Goal: Find specific page/section: Find specific page/section

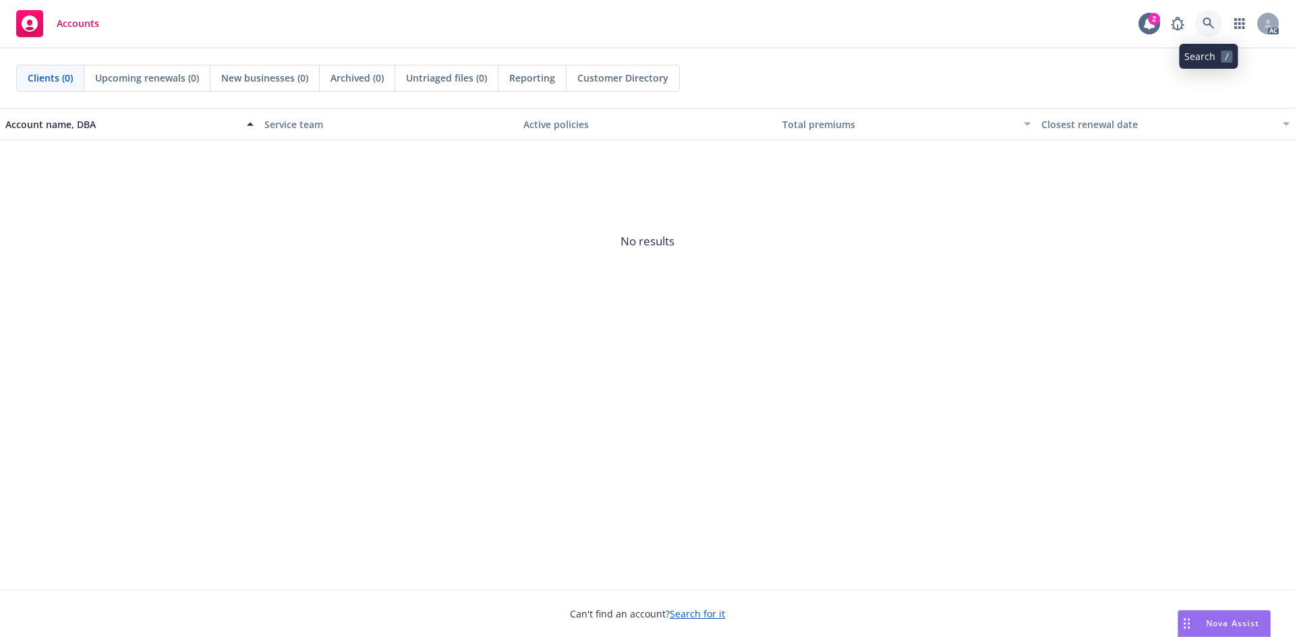
click at [1205, 24] on icon at bounding box center [1208, 23] width 11 height 11
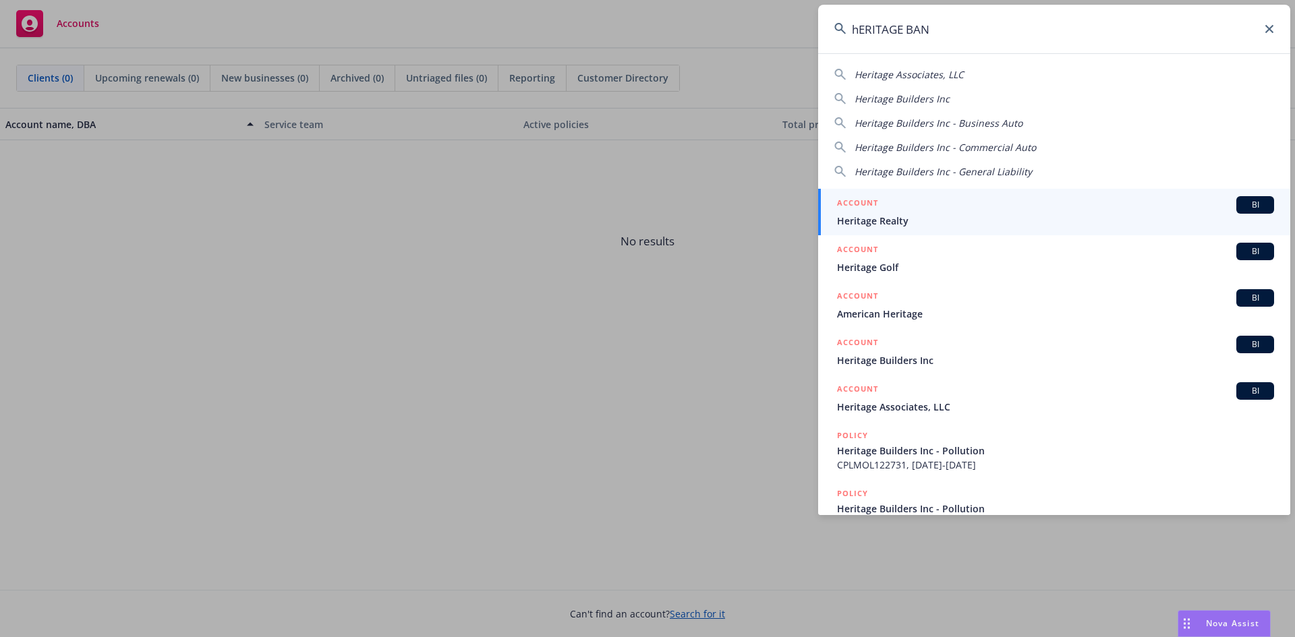
type input "hERITAGE BANK"
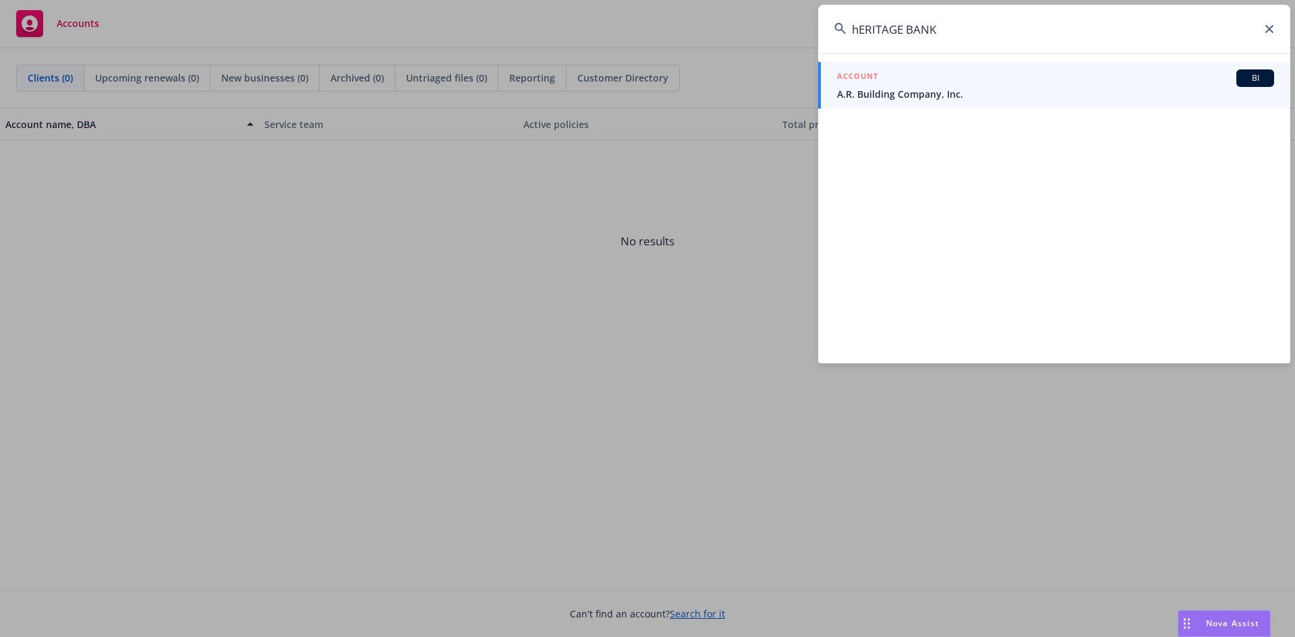
drag, startPoint x: 952, startPoint y: 28, endPoint x: 851, endPoint y: 18, distance: 101.0
click at [855, 26] on input "hERITAGE BANK" at bounding box center [1054, 29] width 472 height 49
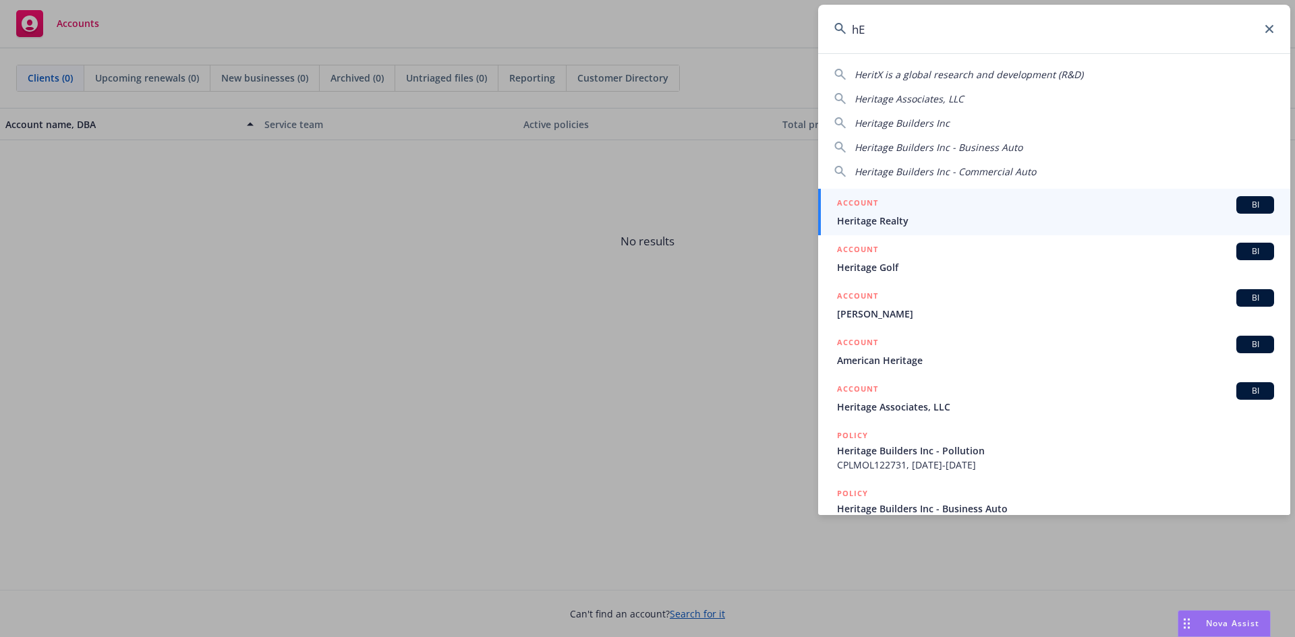
type input "h"
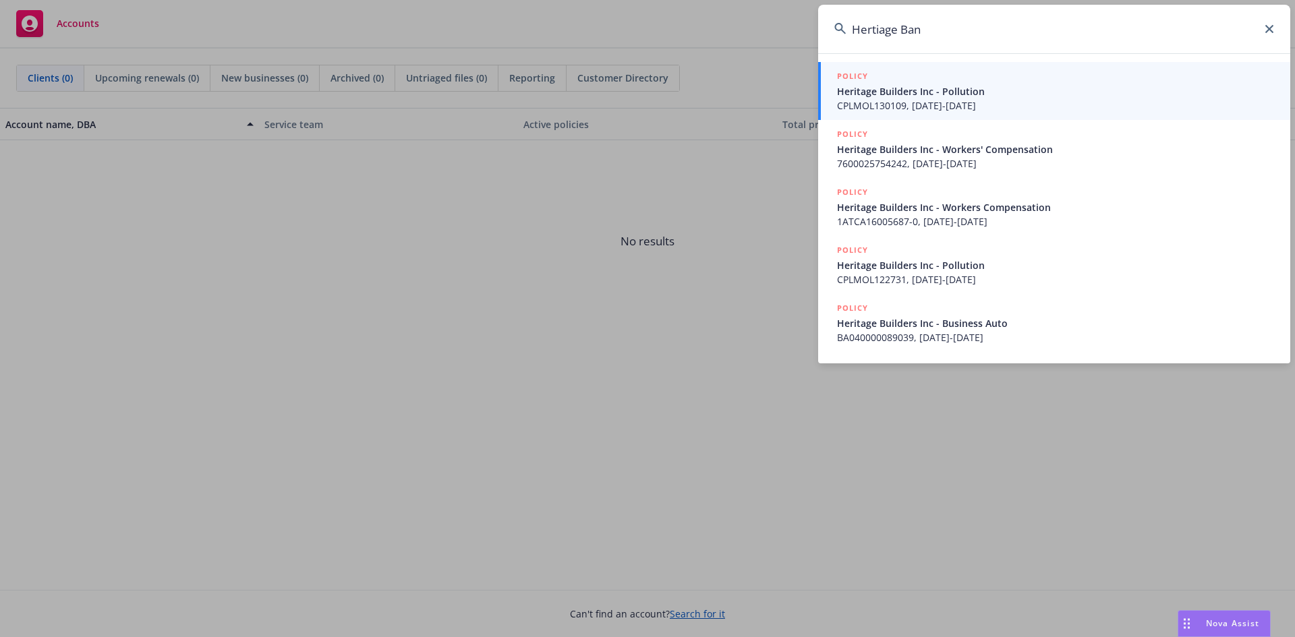
type input "Hertiage Bank"
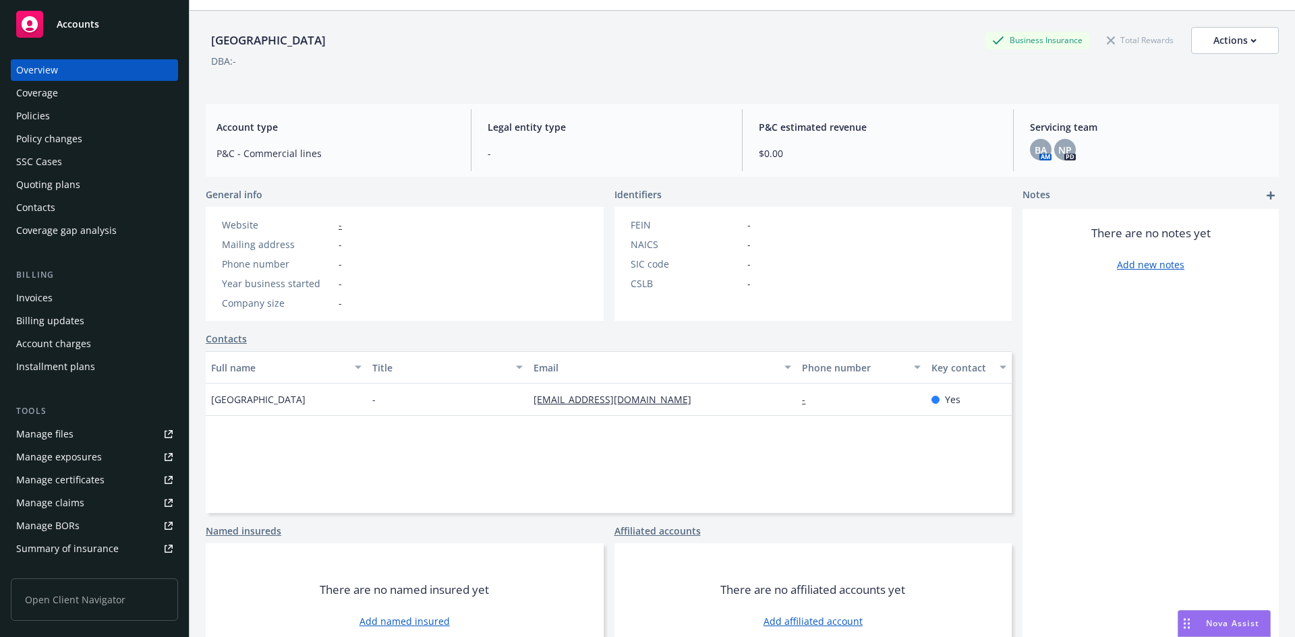
scroll to position [68, 0]
